Goal: Information Seeking & Learning: Learn about a topic

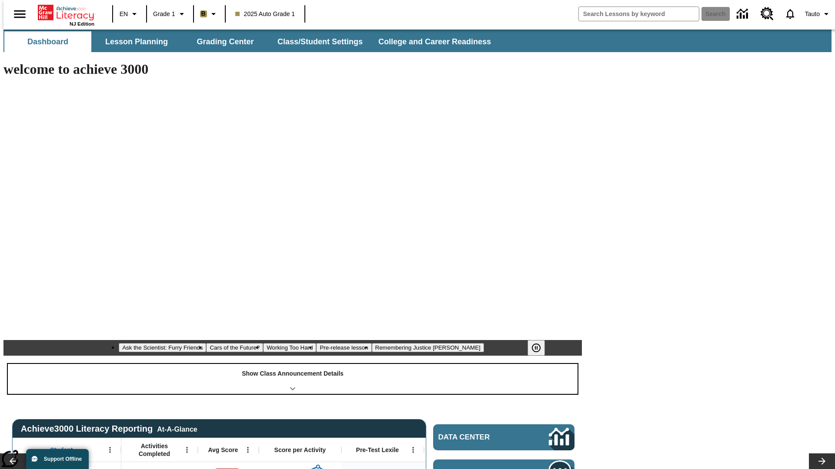
click at [293, 364] on div "Show Class Announcement Details" at bounding box center [292, 379] width 569 height 30
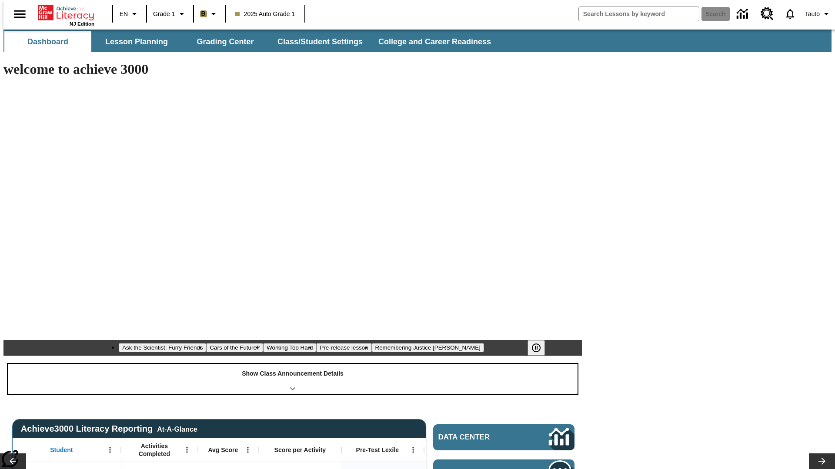
click at [293, 364] on div "Show Class Announcement Details" at bounding box center [292, 379] width 569 height 30
